Goal: Task Accomplishment & Management: Manage account settings

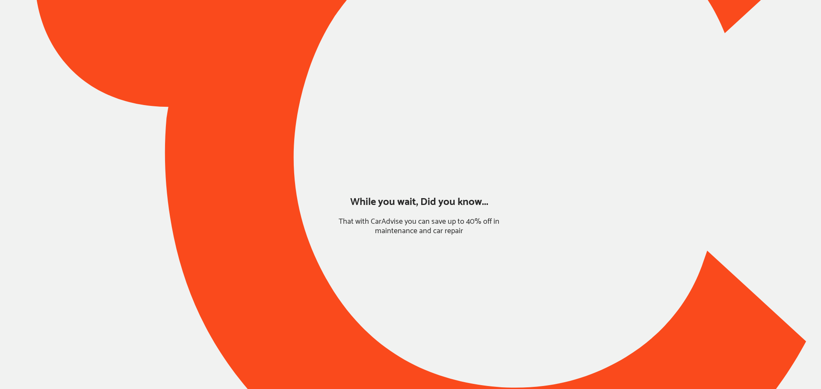
type input "*****"
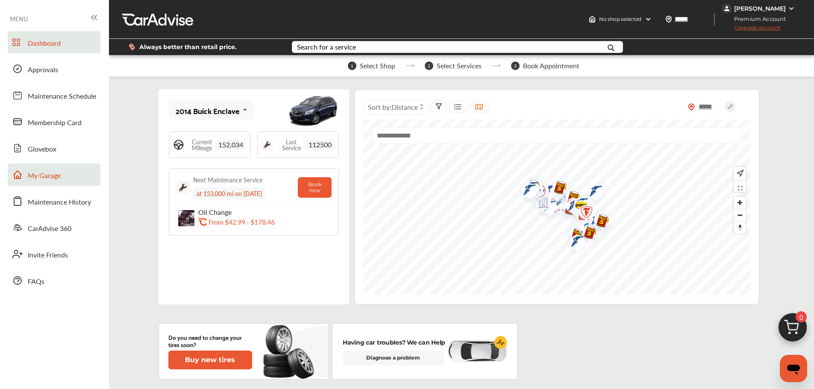
click at [74, 175] on link "My Garage" at bounding box center [54, 175] width 93 height 22
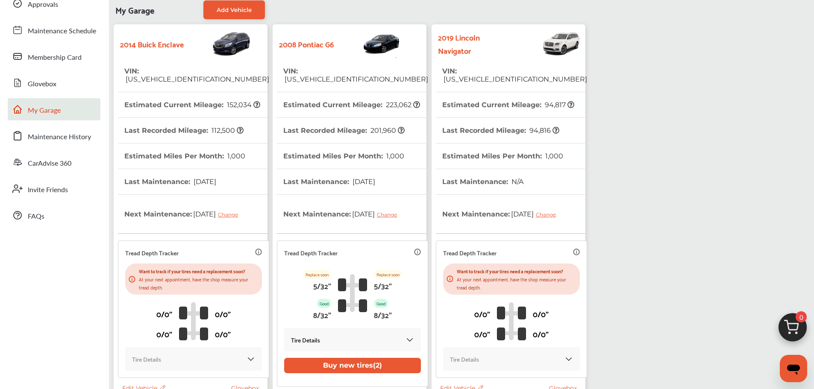
scroll to position [160, 0]
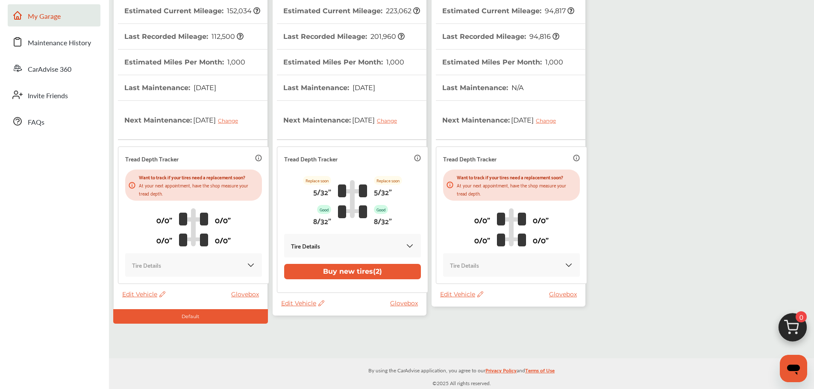
click at [458, 295] on span "Edit Vehicle" at bounding box center [461, 295] width 43 height 8
click at [479, 335] on div "Use this vehicle" at bounding box center [496, 330] width 77 height 13
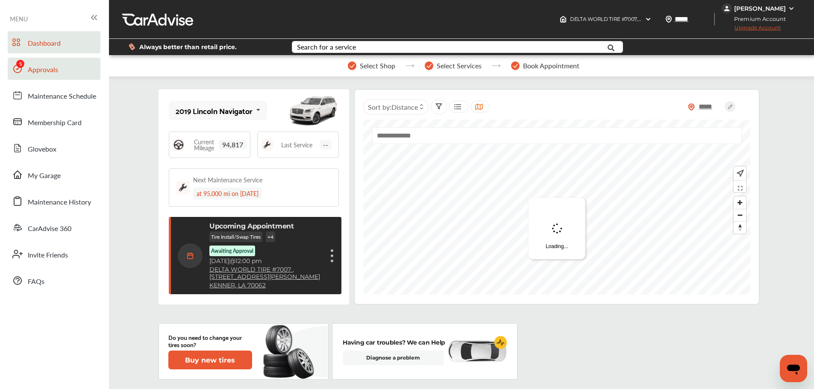
click at [51, 71] on span "Approvals" at bounding box center [43, 70] width 30 height 11
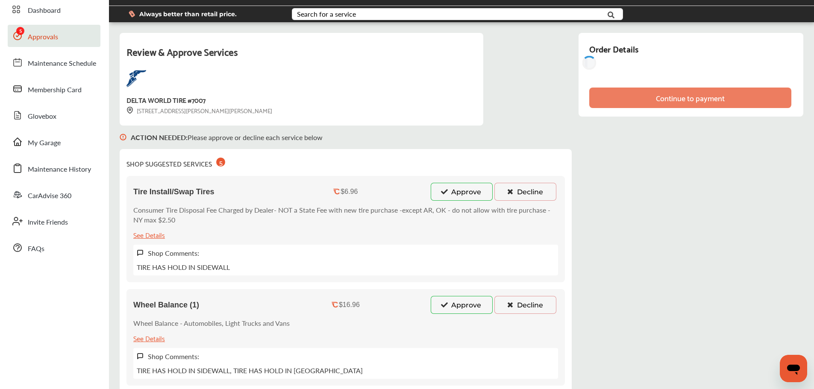
scroll to position [43, 0]
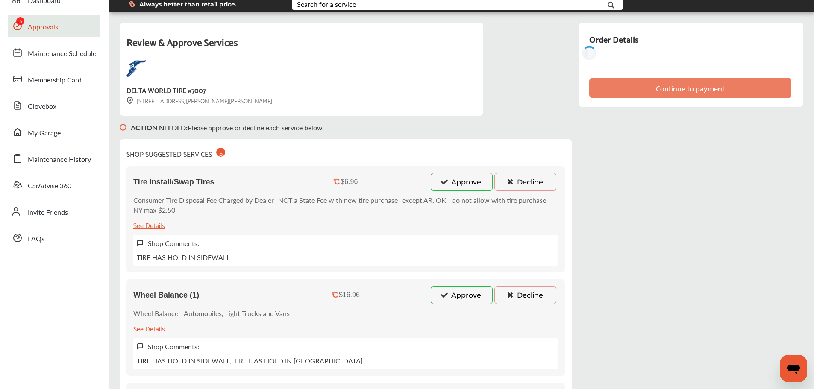
click at [451, 187] on button "Approve" at bounding box center [462, 182] width 62 height 18
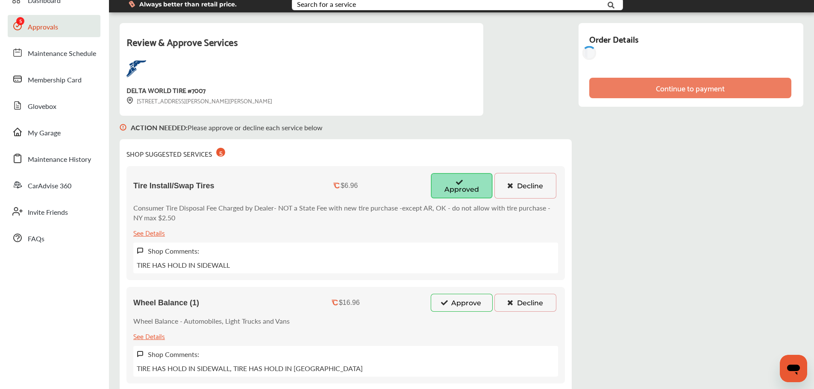
click at [462, 308] on button "Approve" at bounding box center [462, 303] width 62 height 18
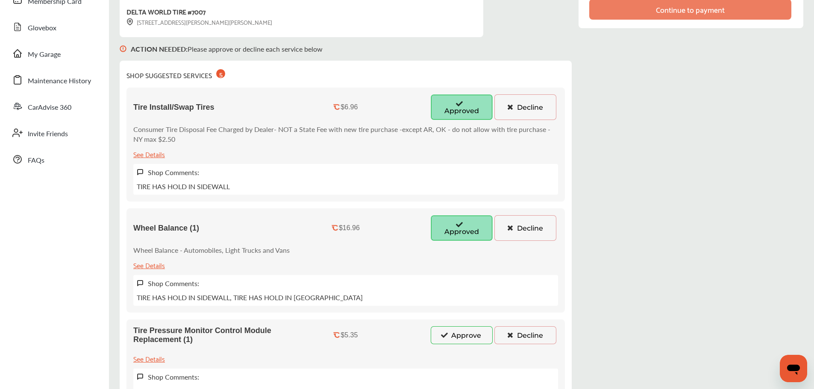
scroll to position [214, 0]
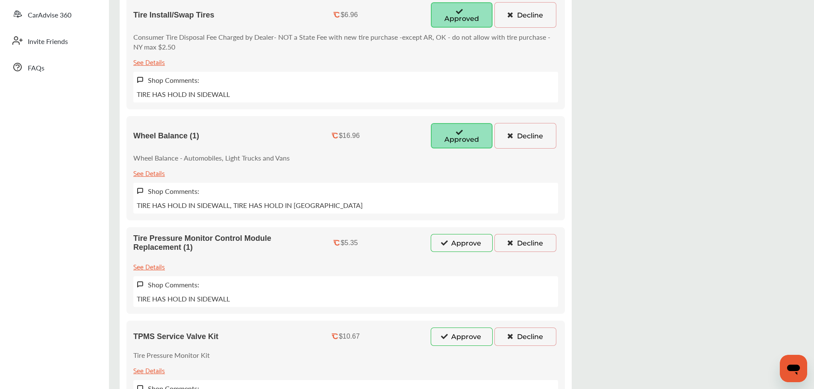
click at [470, 249] on button "Approve" at bounding box center [462, 243] width 62 height 18
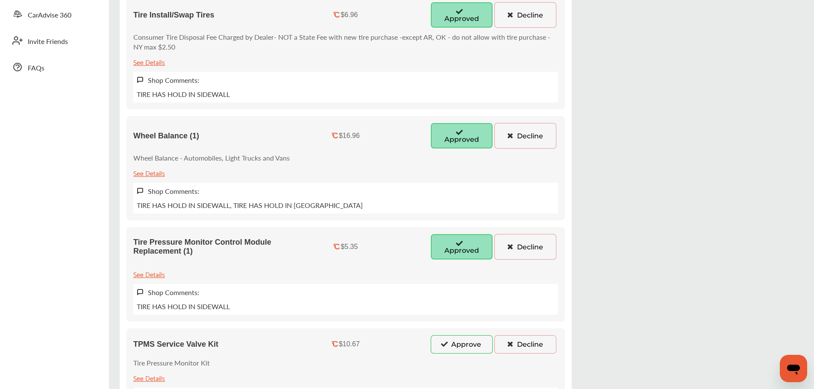
click at [466, 342] on button "Approve" at bounding box center [462, 345] width 62 height 18
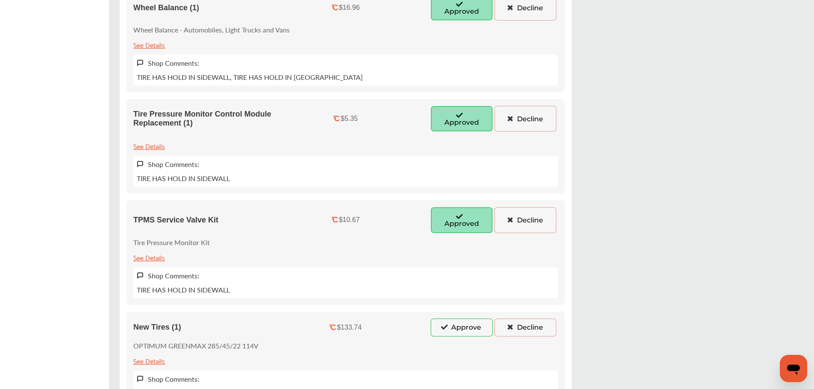
click at [463, 321] on button "Approve" at bounding box center [462, 328] width 62 height 18
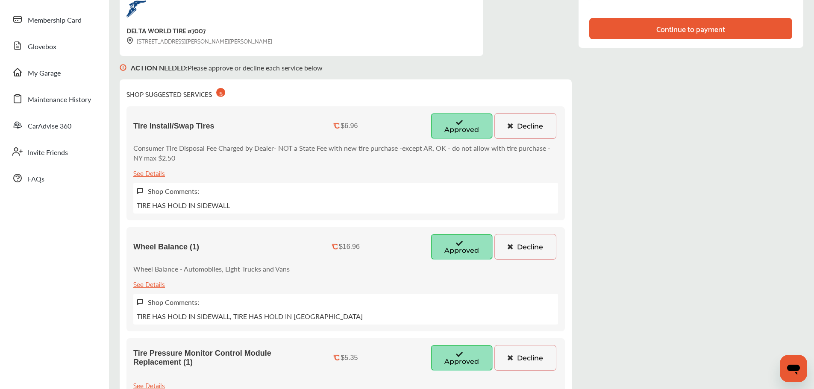
scroll to position [0, 0]
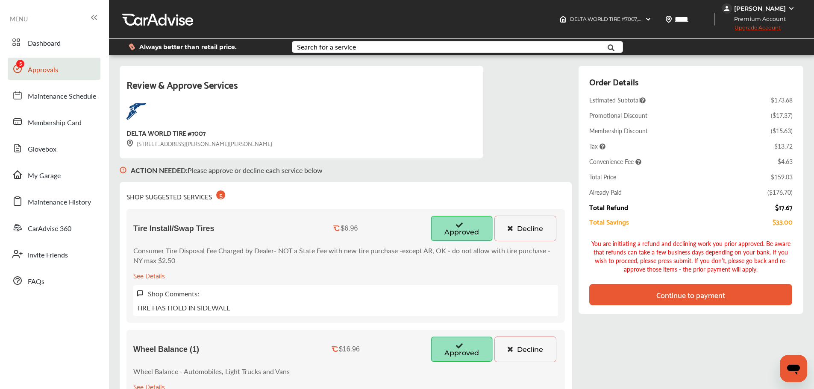
click at [690, 294] on div "Continue to payment" at bounding box center [691, 295] width 69 height 9
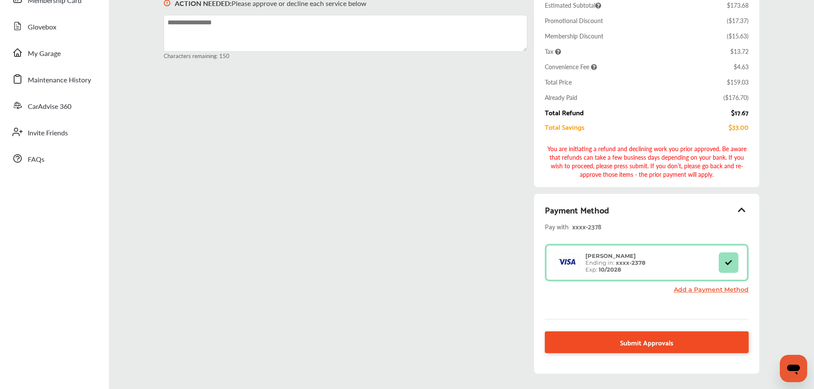
scroll to position [171, 0]
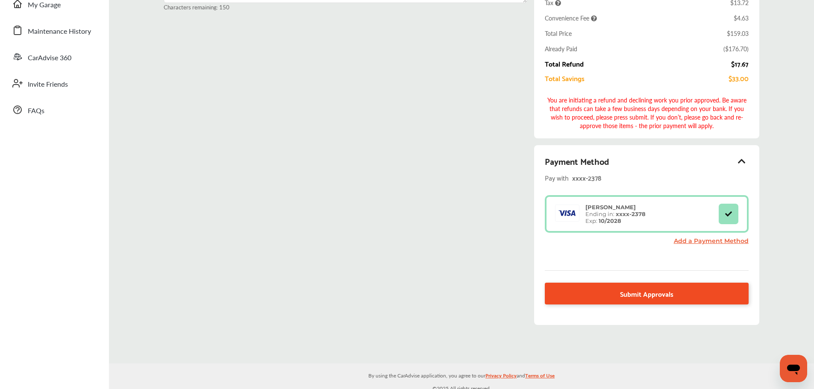
click at [623, 299] on span "Submit Approvals" at bounding box center [646, 294] width 53 height 12
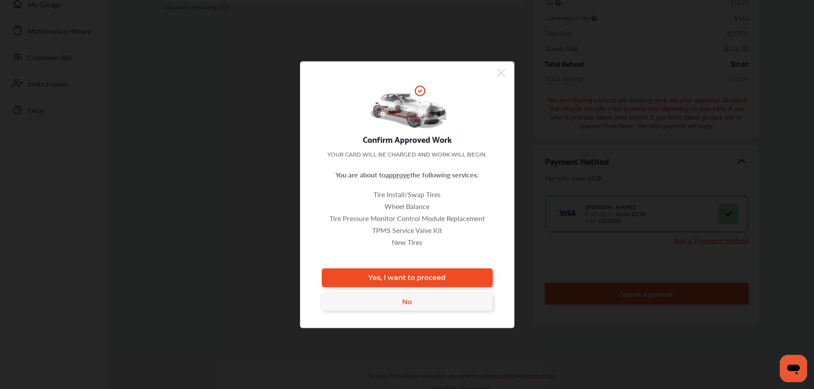
click at [433, 272] on link "Yes, I want to proceed" at bounding box center [407, 277] width 171 height 19
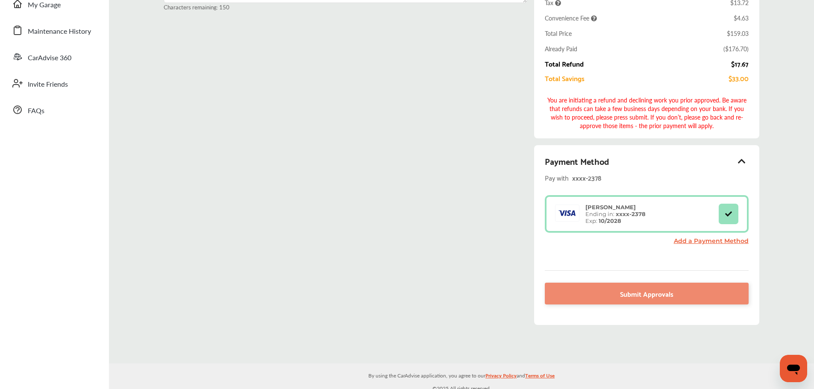
scroll to position [86, 0]
